Goal: Task Accomplishment & Management: Use online tool/utility

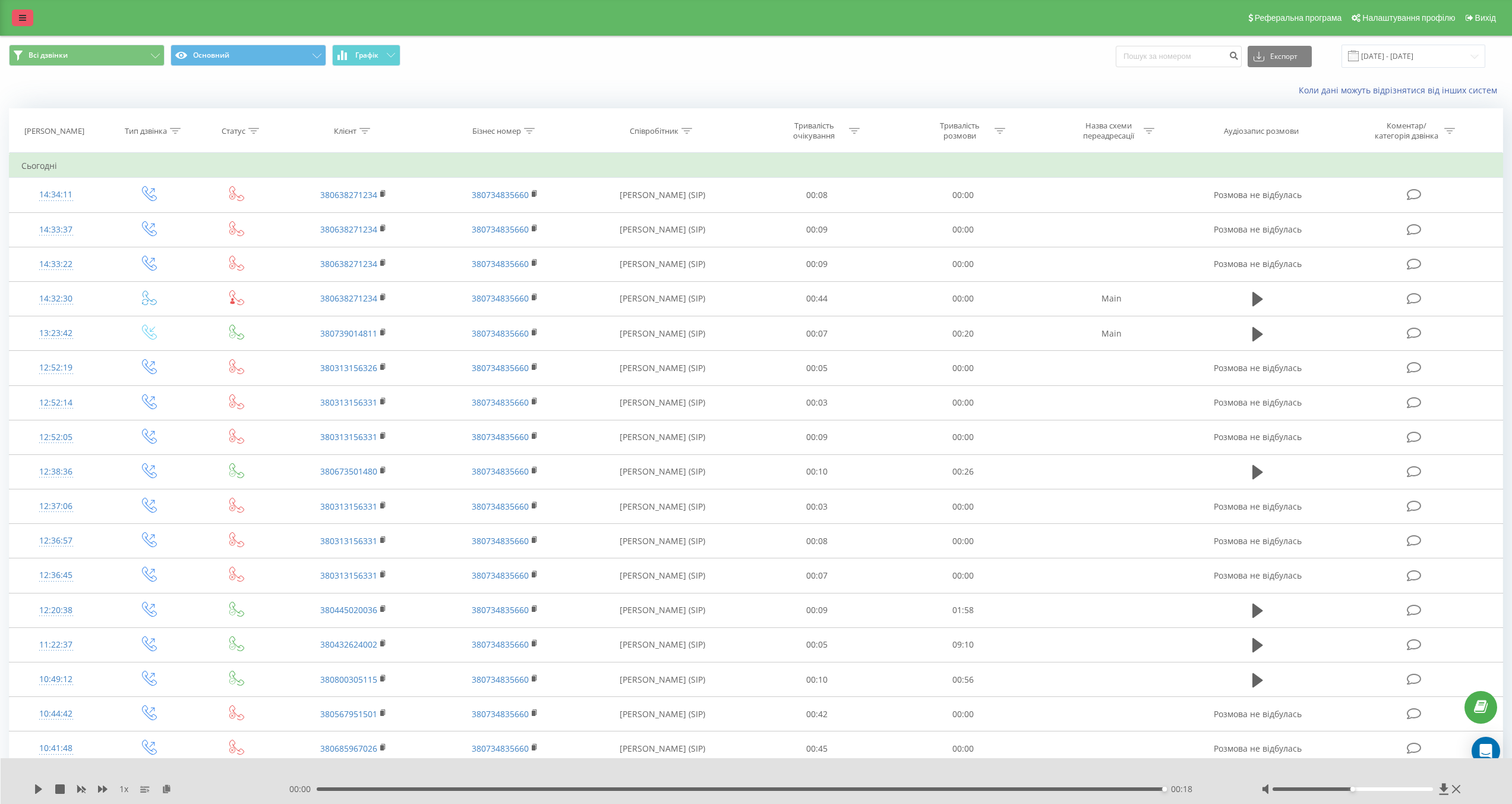
click at [24, 17] on icon at bounding box center [23, 18] width 7 height 8
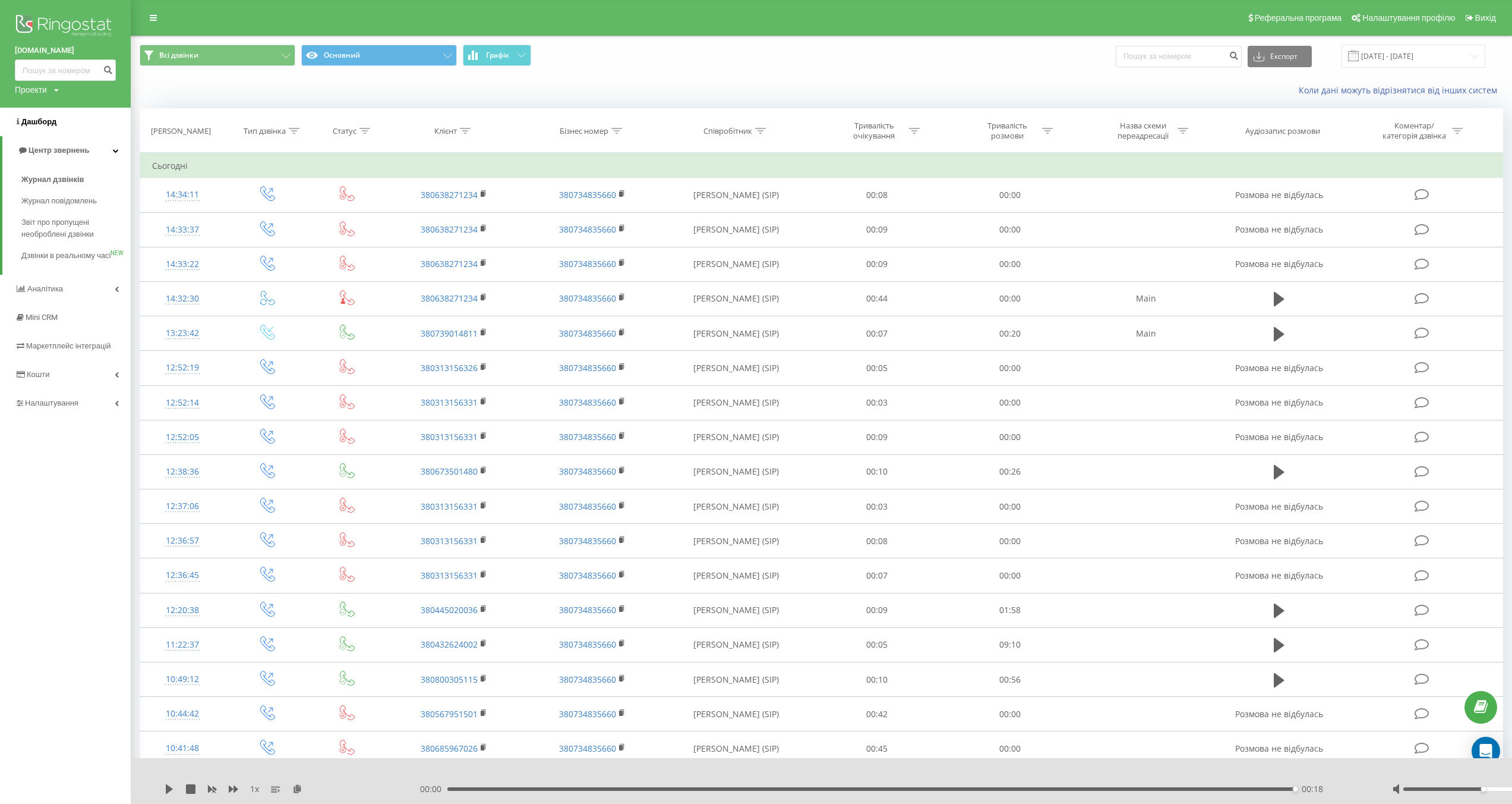
click at [44, 124] on span "Дашборд" at bounding box center [39, 121] width 35 height 9
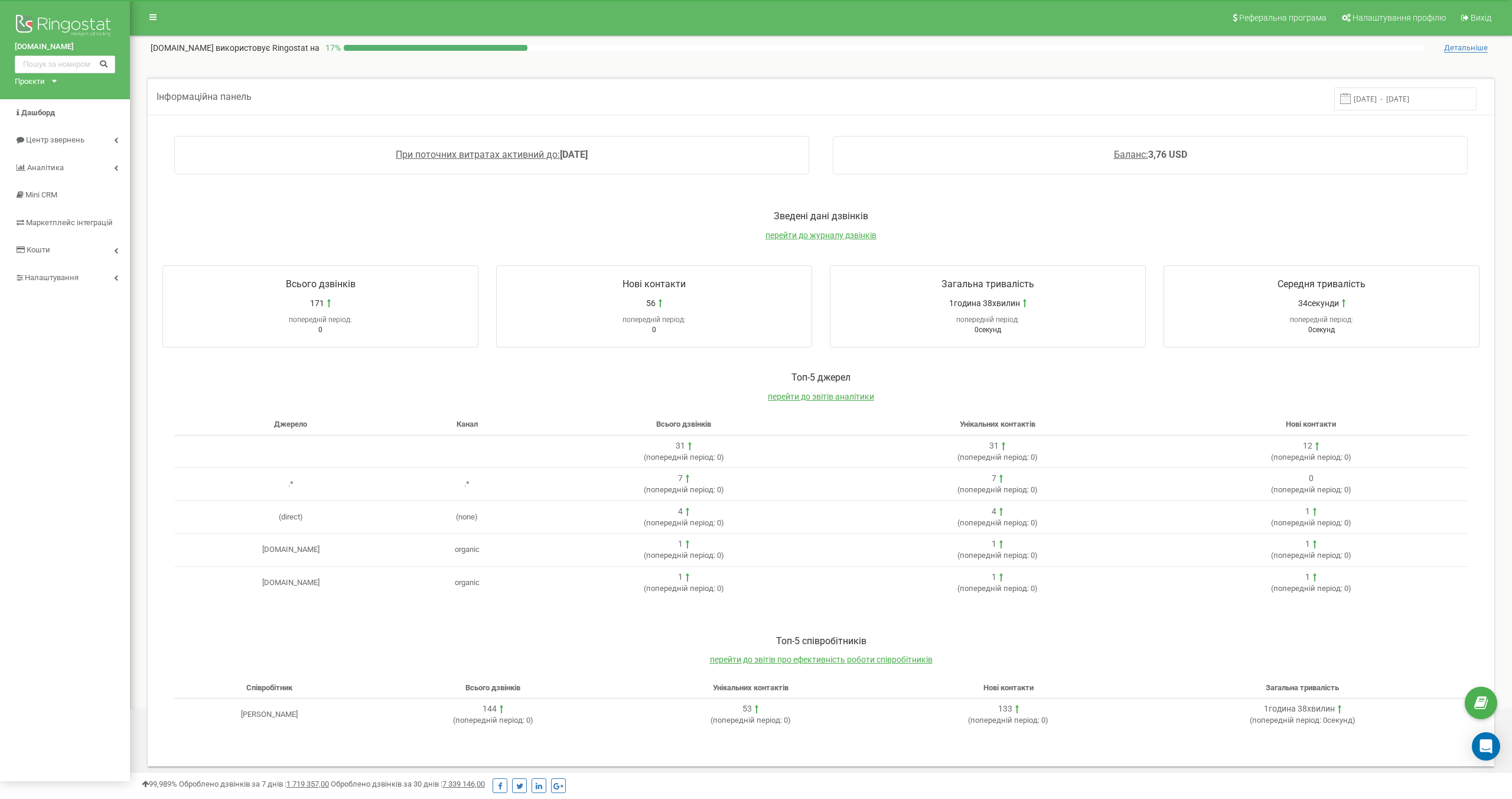
click at [248, 17] on nav "Реферальна програма Налаштування профілю Вихід" at bounding box center [821, 18] width 1382 height 35
click at [111, 160] on link "Аналiтика" at bounding box center [65, 168] width 130 height 28
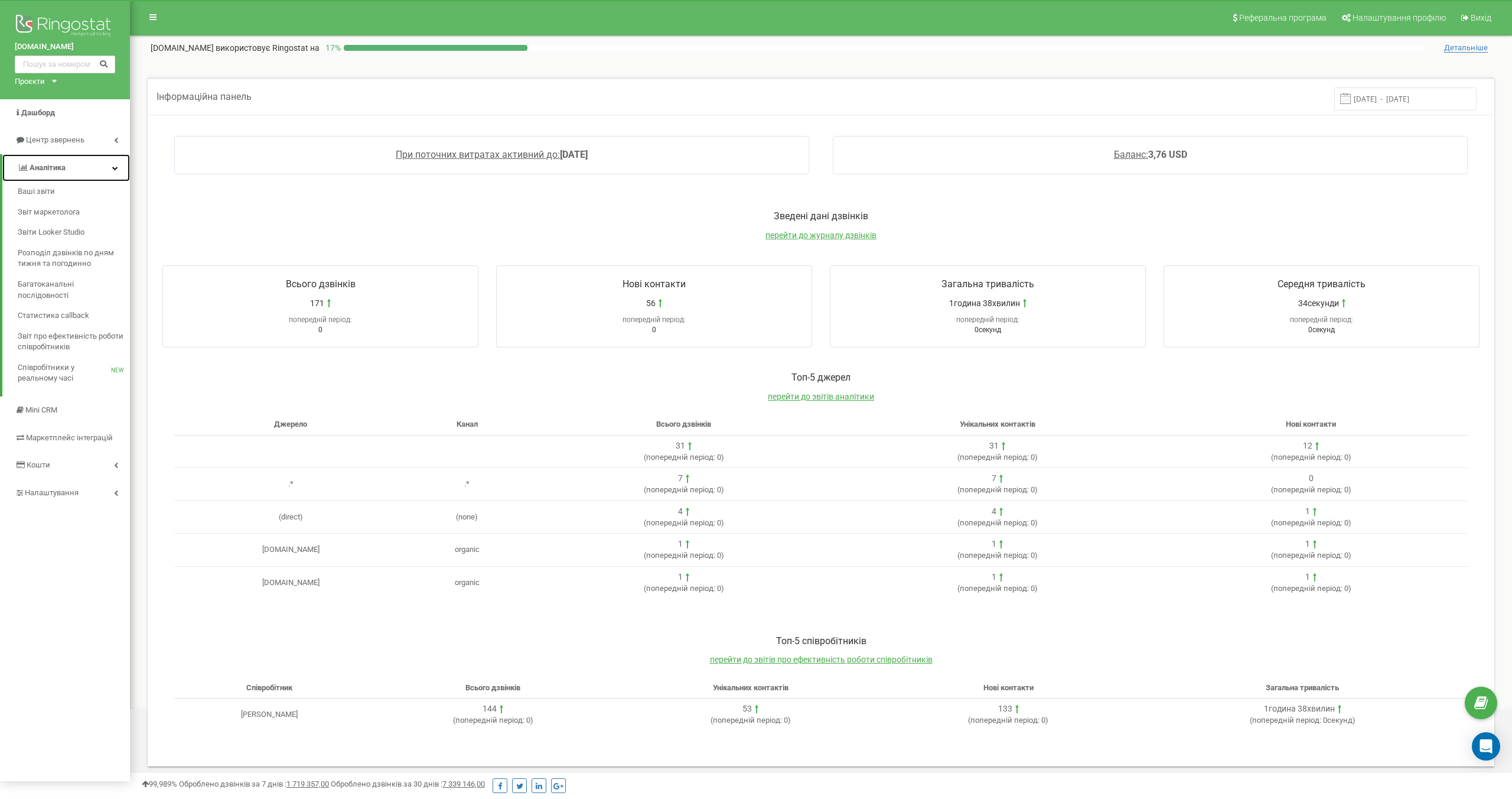
click at [73, 168] on link "Аналiтика" at bounding box center [66, 168] width 128 height 28
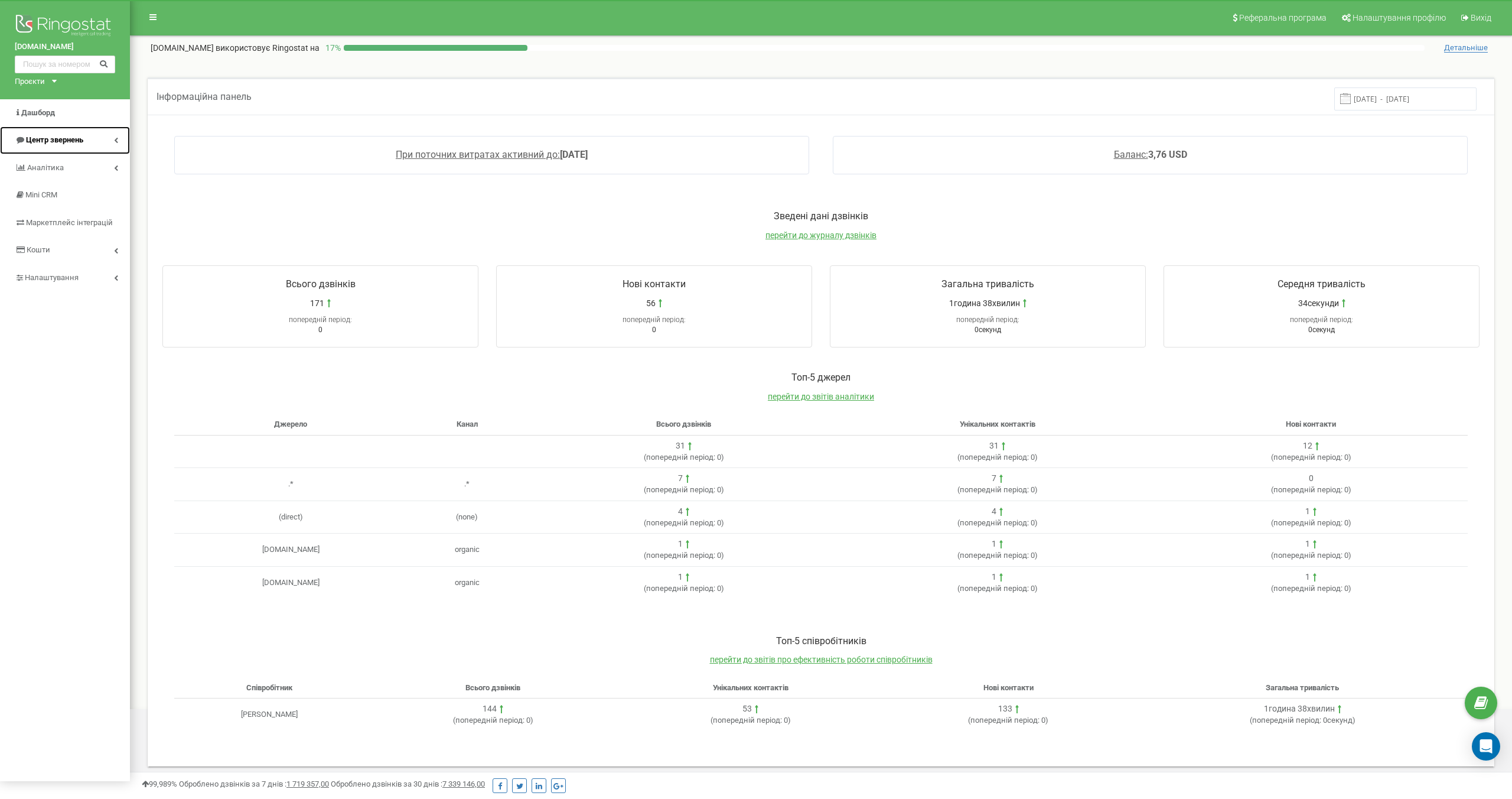
click at [97, 142] on link "Центр звернень" at bounding box center [65, 140] width 130 height 28
click at [533, 401] on div "Toп-5 джерел перейти до звітів аналітики" at bounding box center [821, 392] width 1294 height 43
click at [442, 367] on div "Toп-5 джерел перейти до звітів аналітики Джерело Канал Всього дзвінків Унікальн…" at bounding box center [821, 491] width 1341 height 263
click at [44, 323] on span "Маркетплейс інтеграцій" at bounding box center [68, 322] width 86 height 9
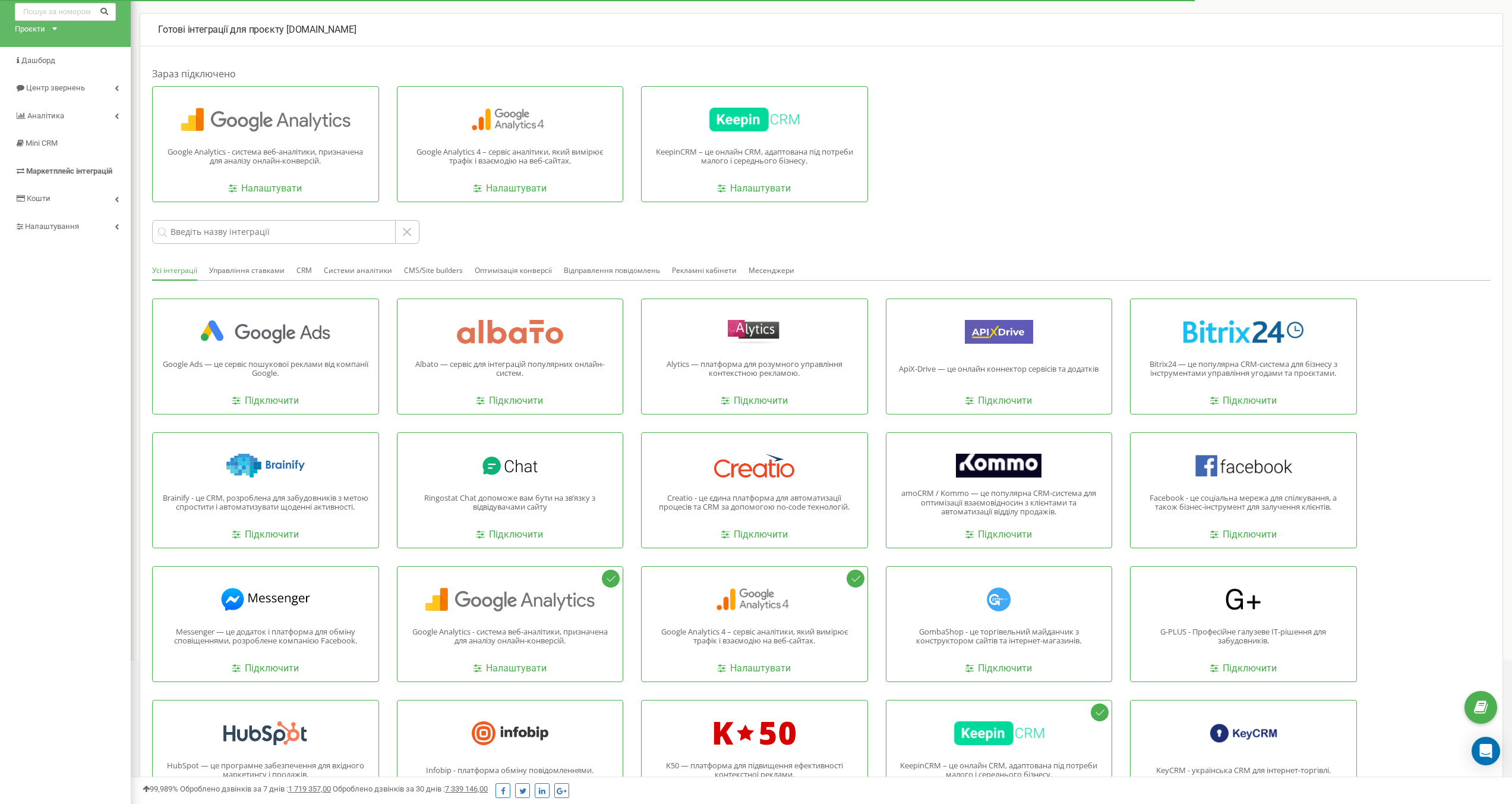
scroll to position [39, 0]
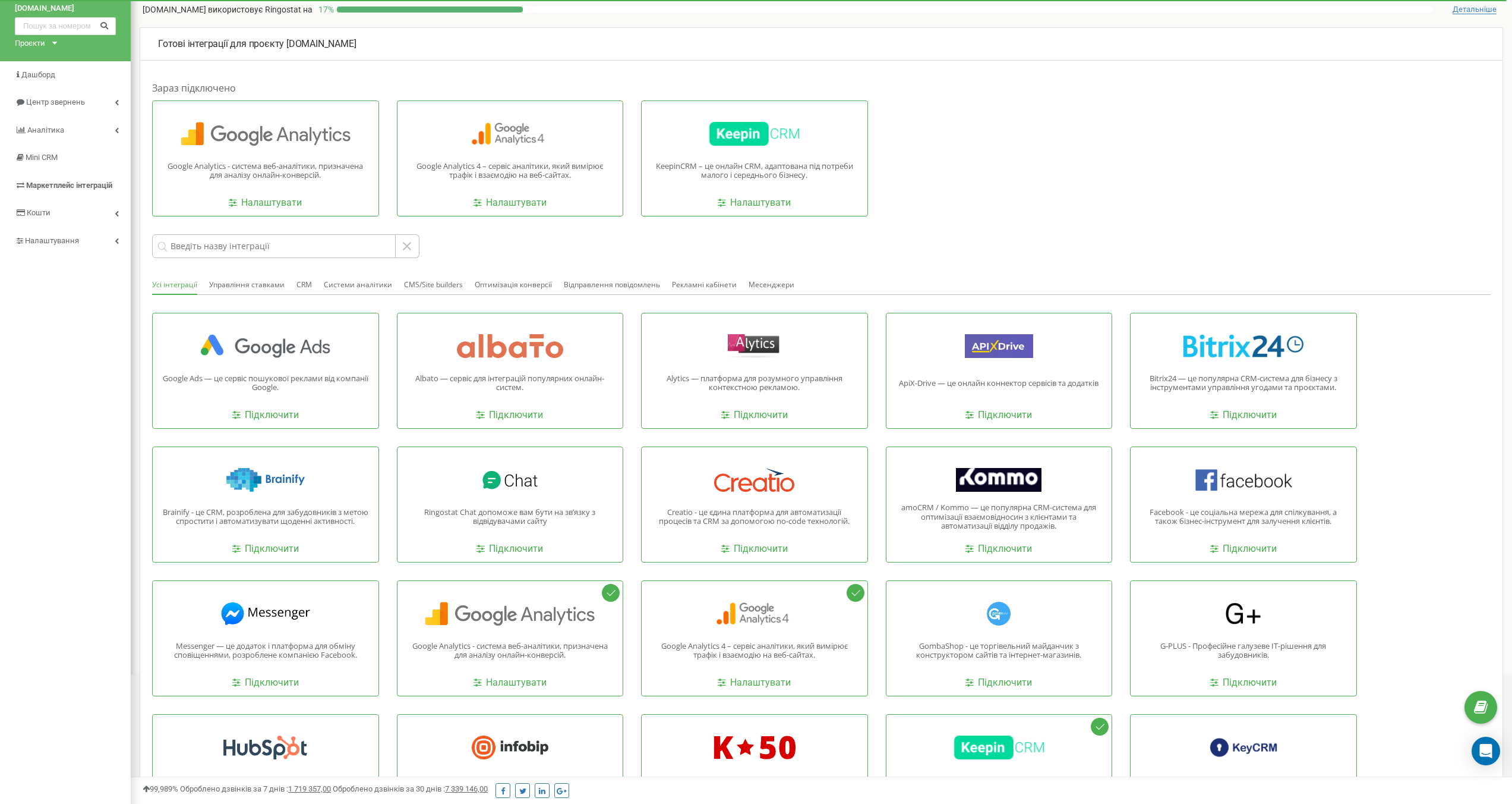
click at [718, 242] on div at bounding box center [821, 245] width 1339 height 23
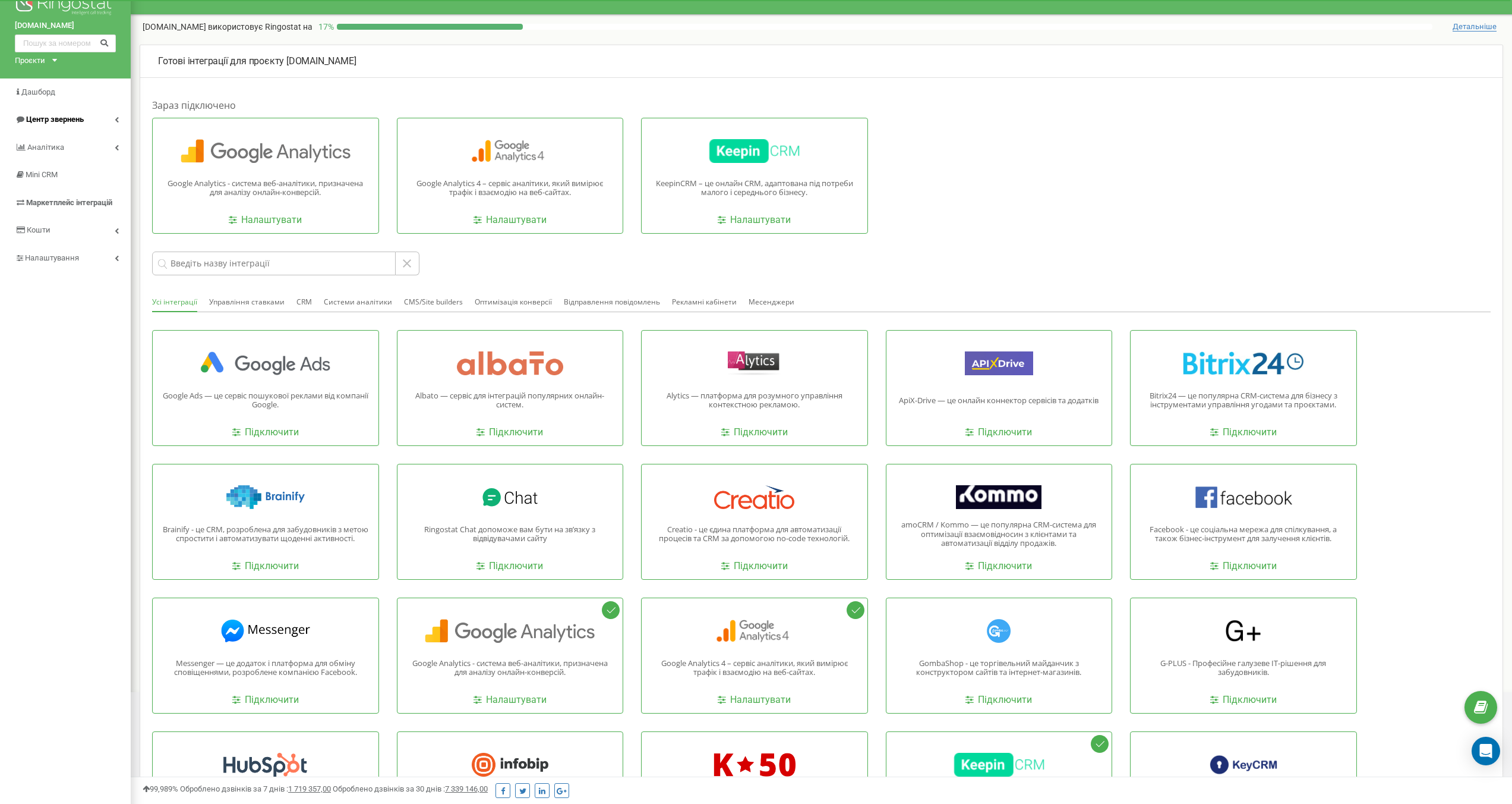
scroll to position [0, 0]
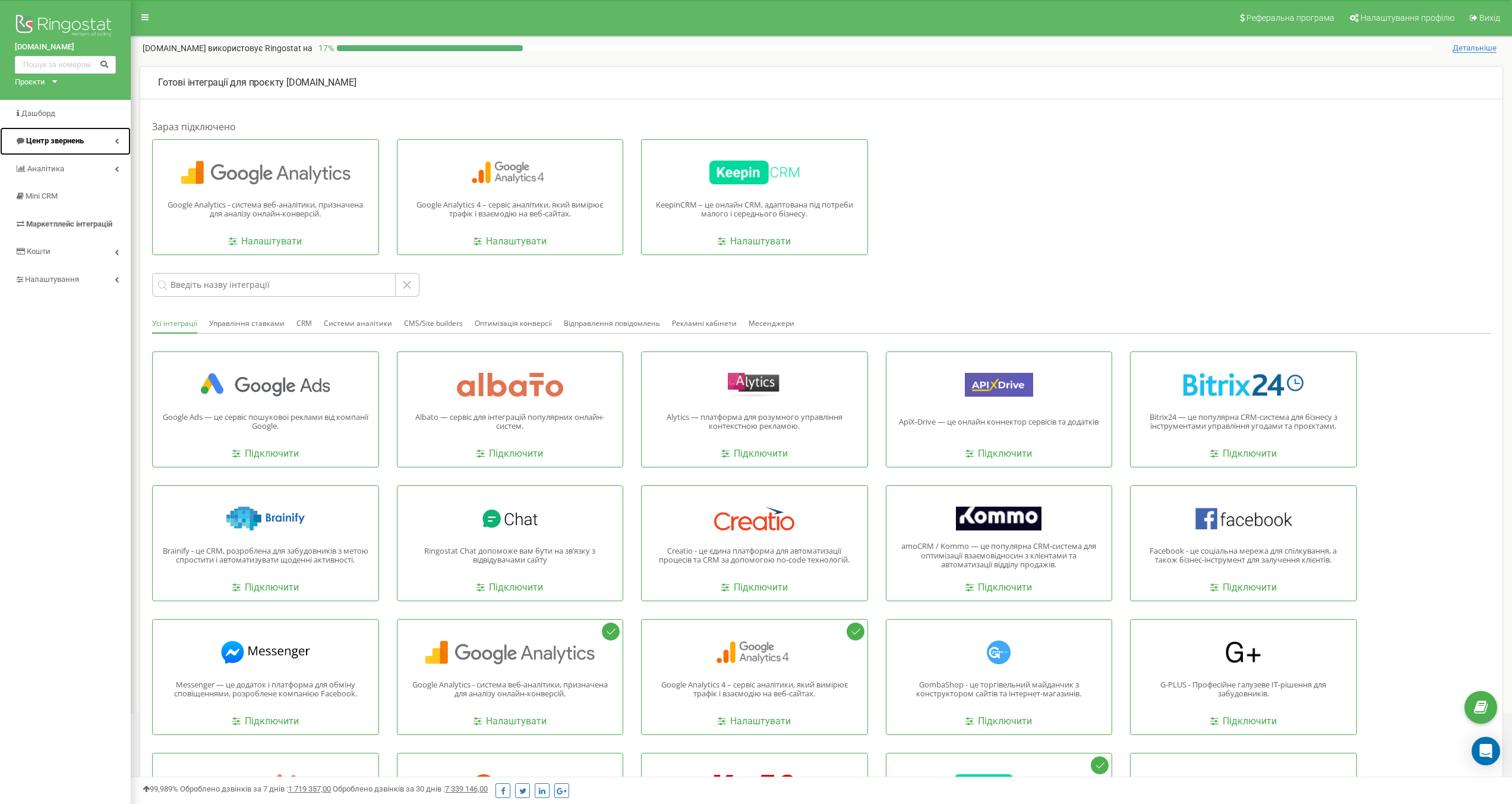
click at [115, 136] on link "Центр звернень" at bounding box center [65, 141] width 131 height 28
click at [77, 135] on link "Центр звернень" at bounding box center [66, 141] width 128 height 28
click at [53, 168] on span "Аналiтика" at bounding box center [45, 168] width 36 height 9
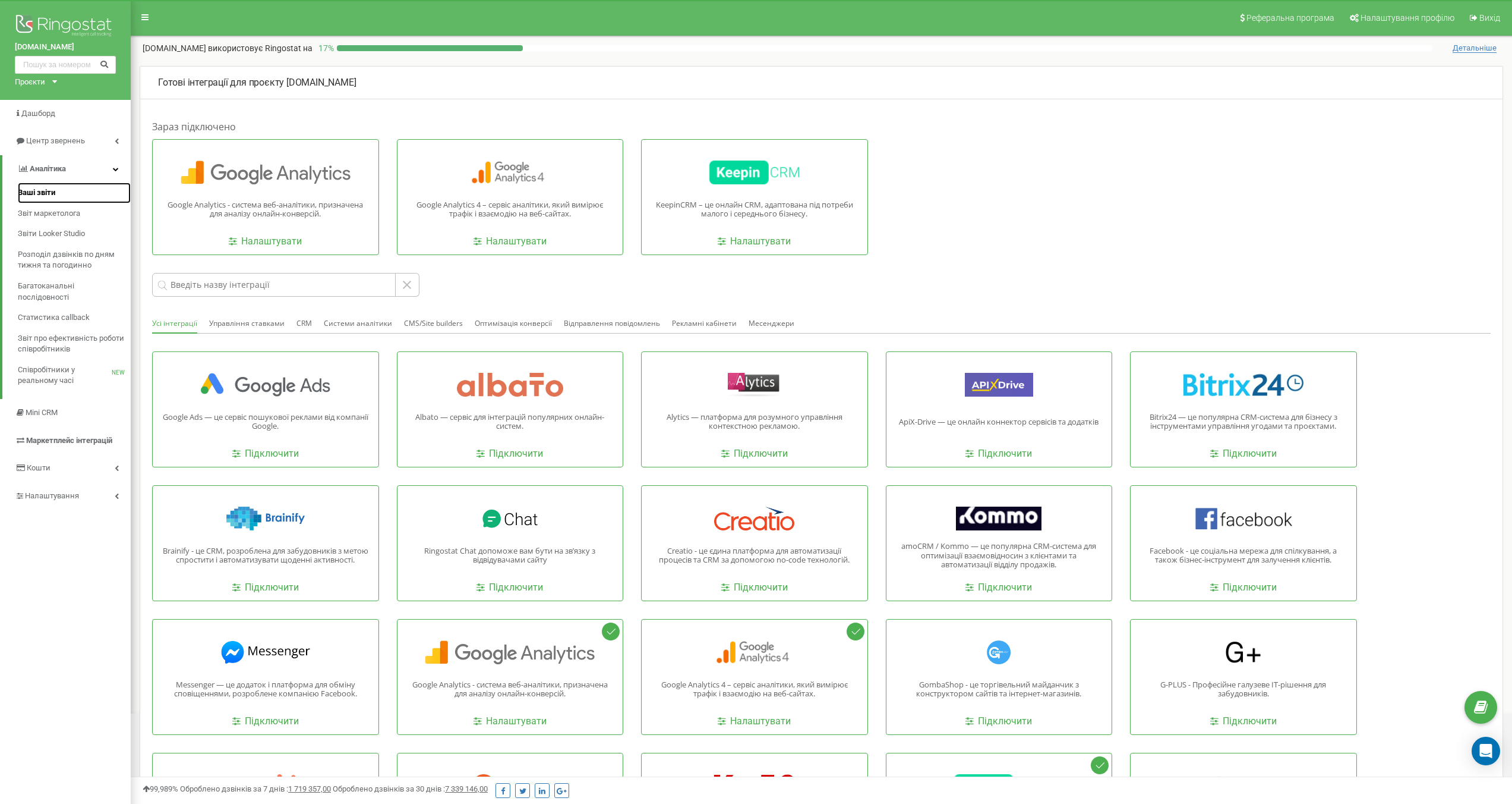
click at [37, 195] on span "Ваші звіти" at bounding box center [36, 193] width 37 height 11
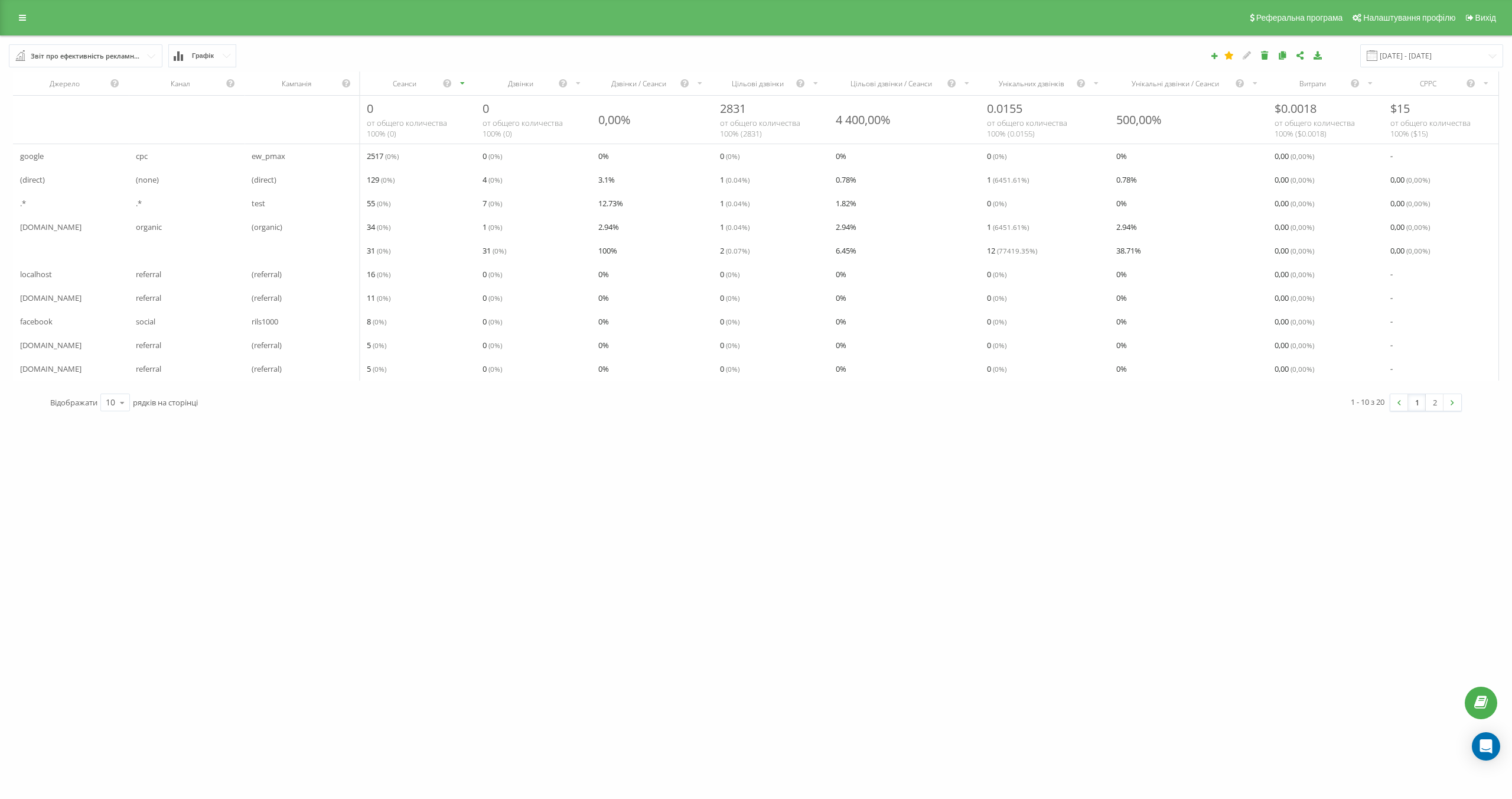
click at [467, 432] on div "wisewater.com.ua Проекти wisewater.com.ua Дашборд Центр звернень Аналiтика Ваші…" at bounding box center [756, 400] width 1512 height 799
click at [442, 447] on div "wisewater.com.ua Проекти wisewater.com.ua Дашборд Центр звернень Аналiтика Ваші…" at bounding box center [756, 400] width 1512 height 799
click at [610, 48] on div "19.07.2025 - 19.08.2025" at bounding box center [1040, 55] width 945 height 23
click at [19, 18] on icon at bounding box center [22, 18] width 7 height 8
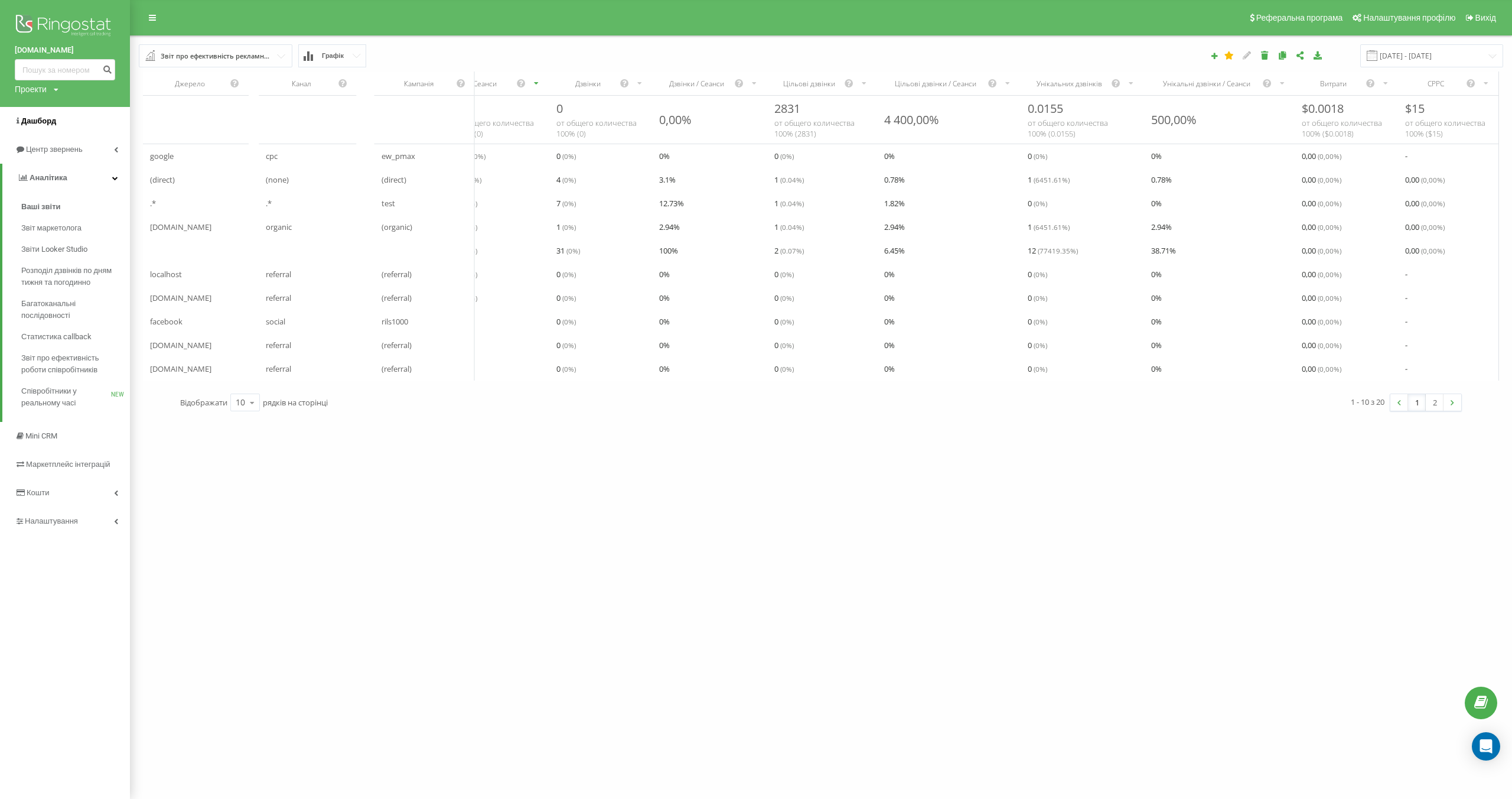
click at [46, 119] on span "Дашборд" at bounding box center [39, 120] width 34 height 9
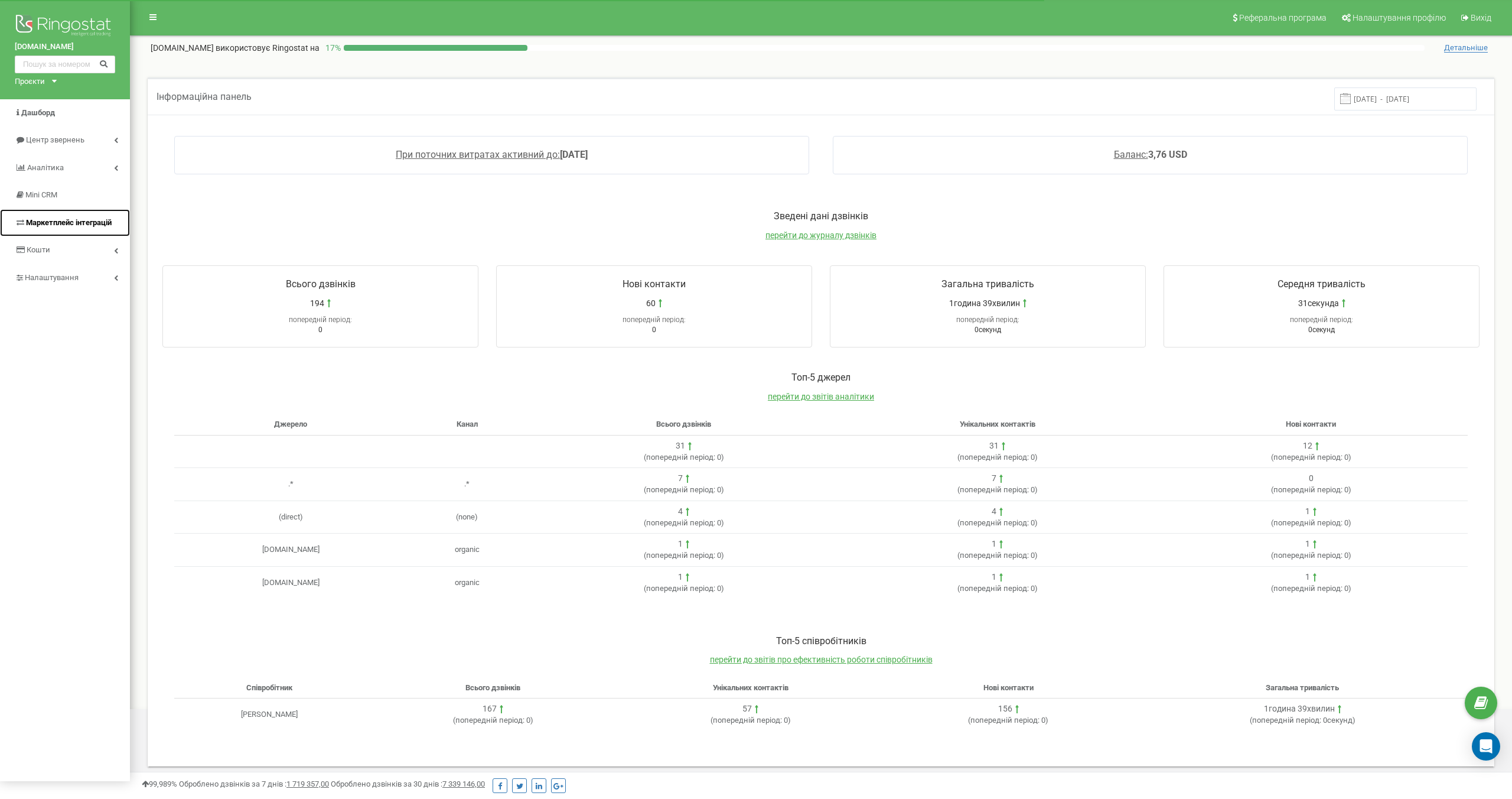
click at [102, 229] on link "Маркетплейс інтеграцій" at bounding box center [65, 223] width 130 height 28
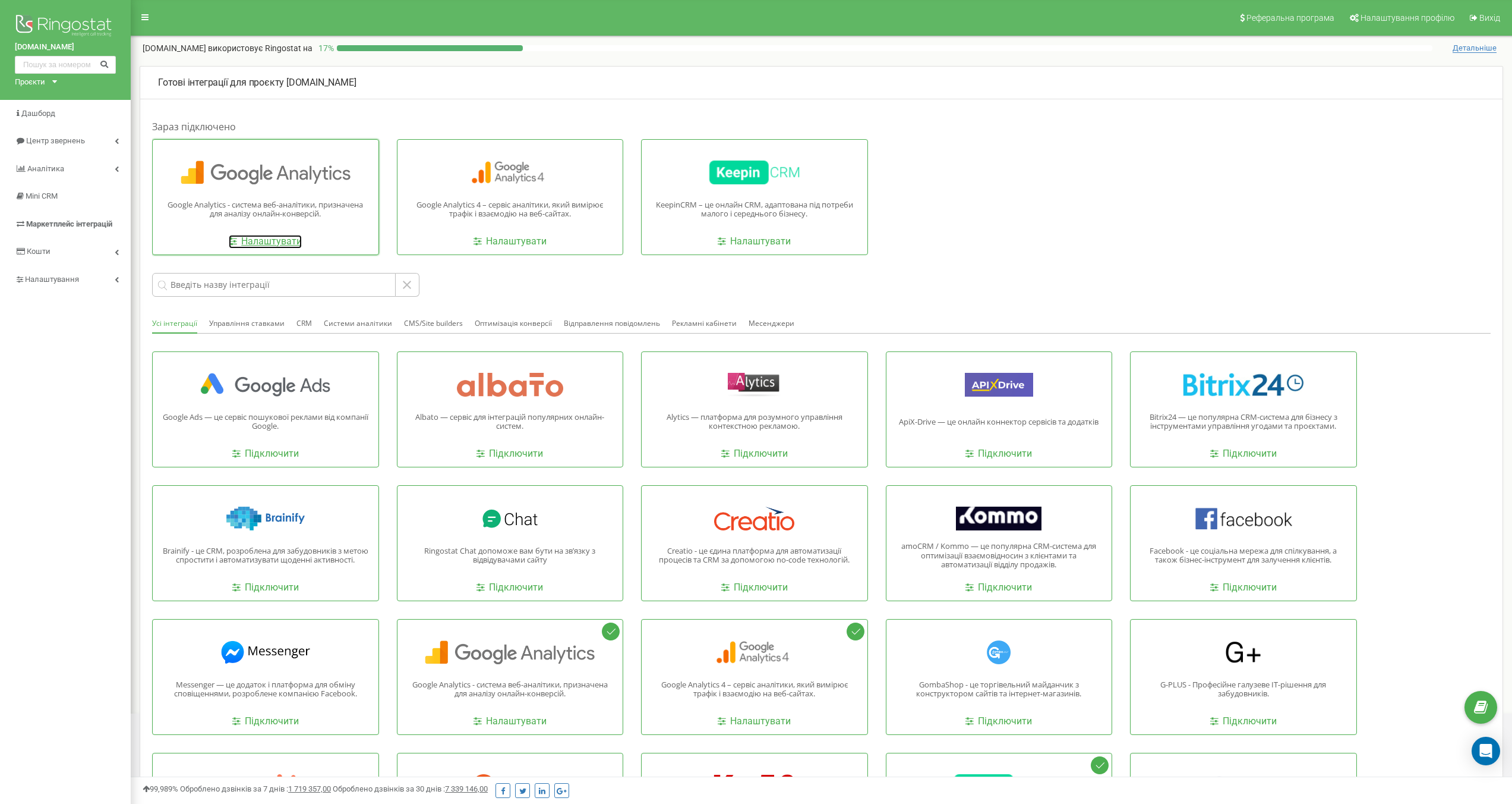
click at [265, 237] on link "Налаштувати" at bounding box center [265, 241] width 73 height 14
click at [513, 235] on link "Налаштувати" at bounding box center [510, 241] width 73 height 14
